Goal: Task Accomplishment & Management: Complete application form

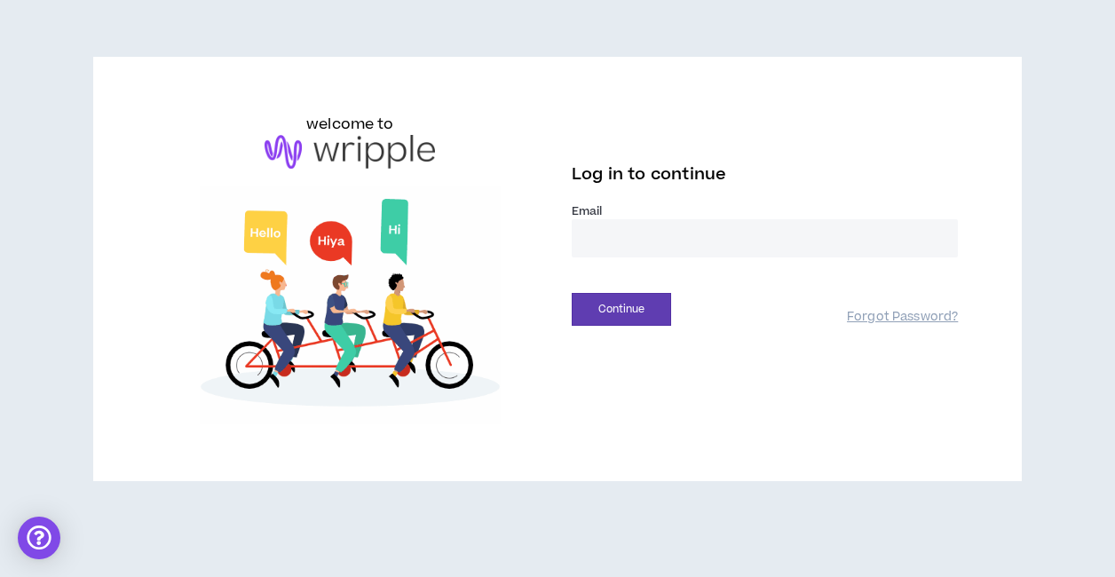
click at [607, 235] on input "email" at bounding box center [765, 238] width 386 height 38
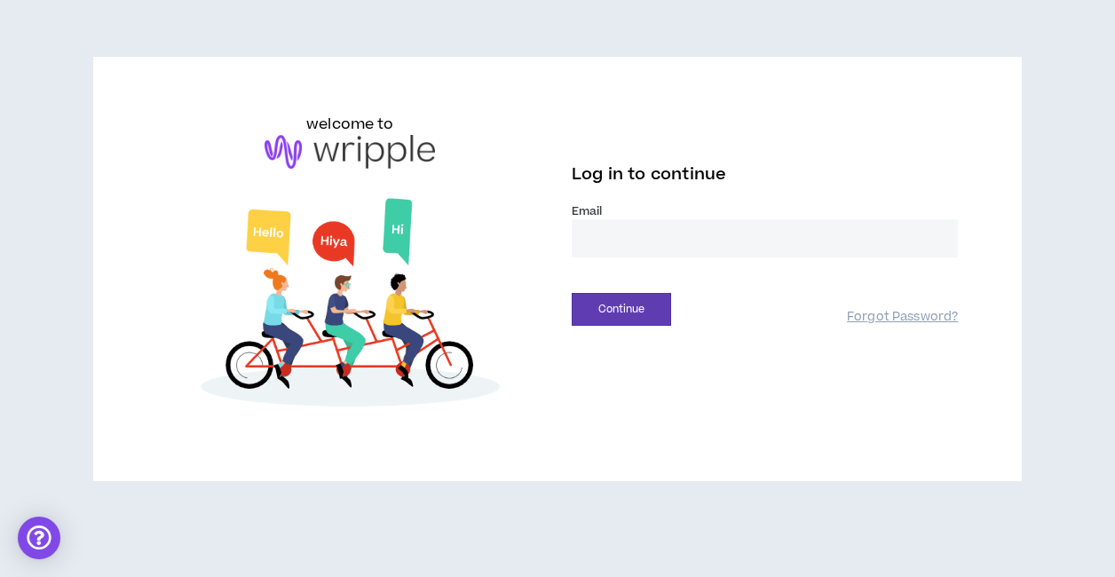
type input "**********"
click at [634, 315] on button "Continue" at bounding box center [621, 309] width 99 height 33
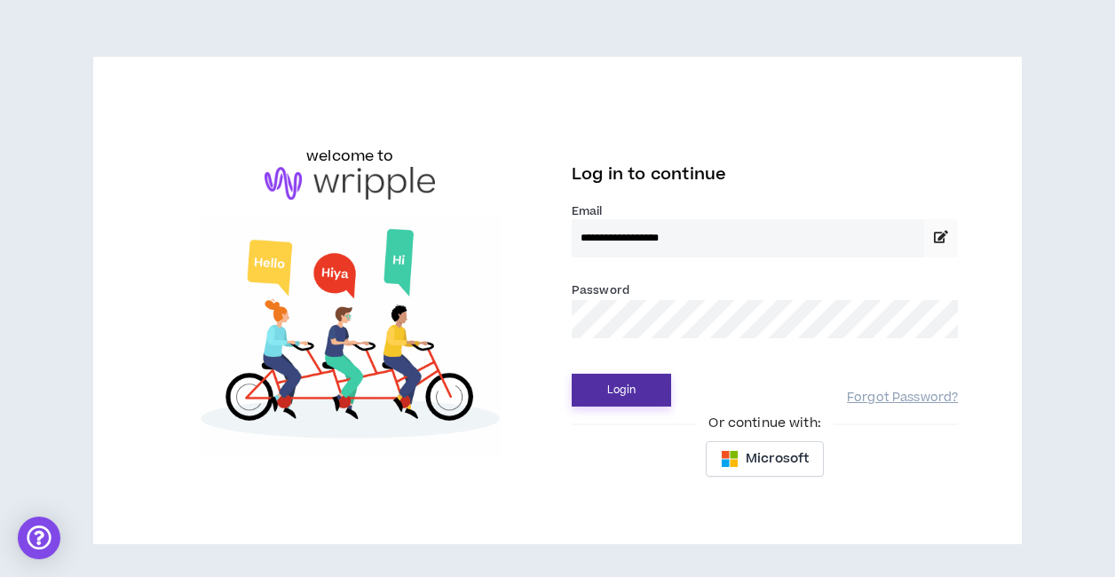
click at [609, 388] on button "Login" at bounding box center [621, 390] width 99 height 33
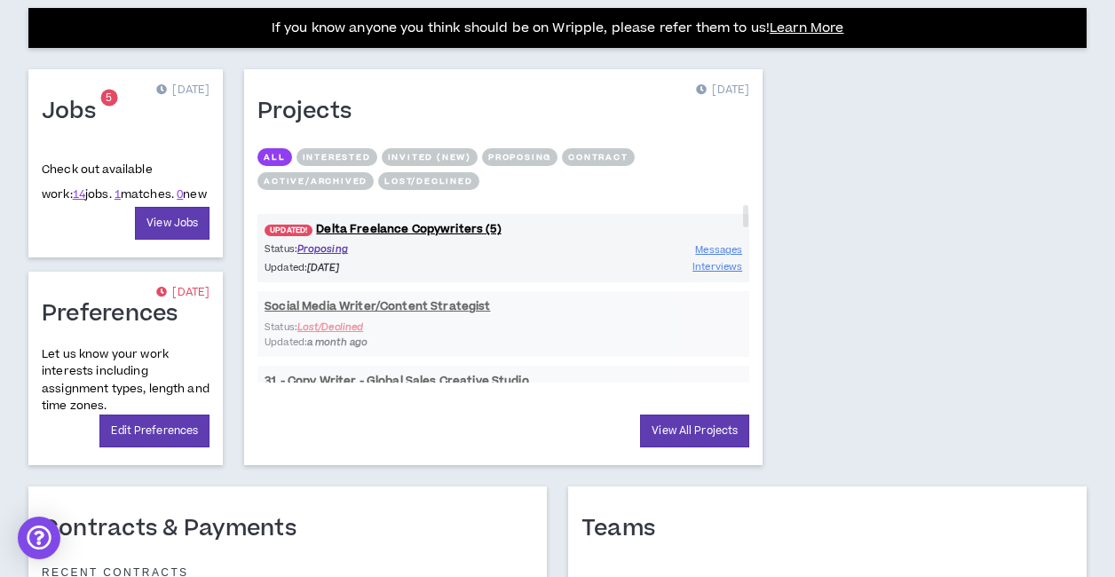
scroll to position [728, 0]
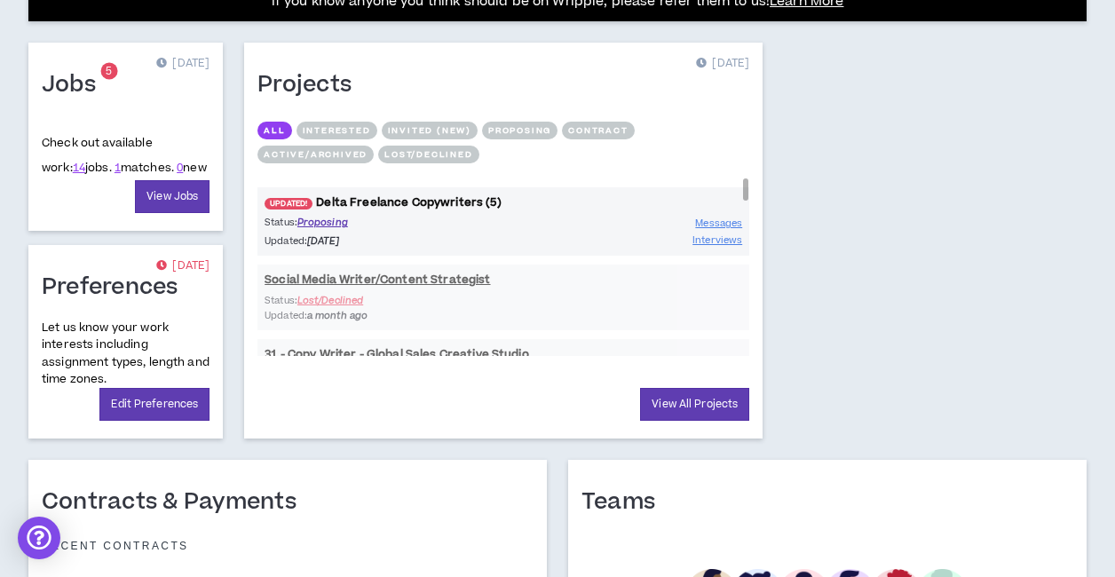
click at [367, 202] on link "UPDATED! Delta Freelance Copywriters (5)" at bounding box center [503, 202] width 492 height 17
